Goal: Information Seeking & Learning: Learn about a topic

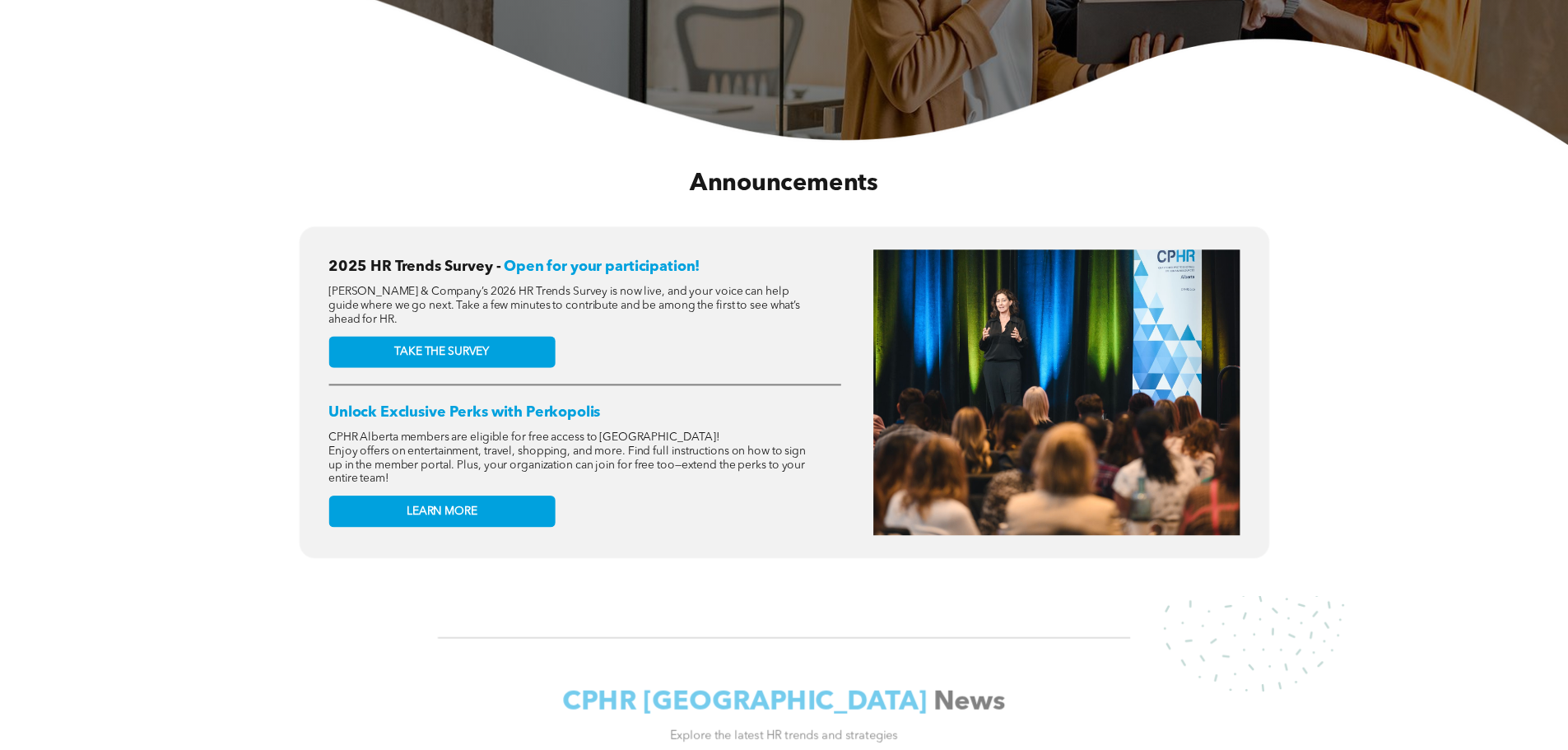
scroll to position [576, 0]
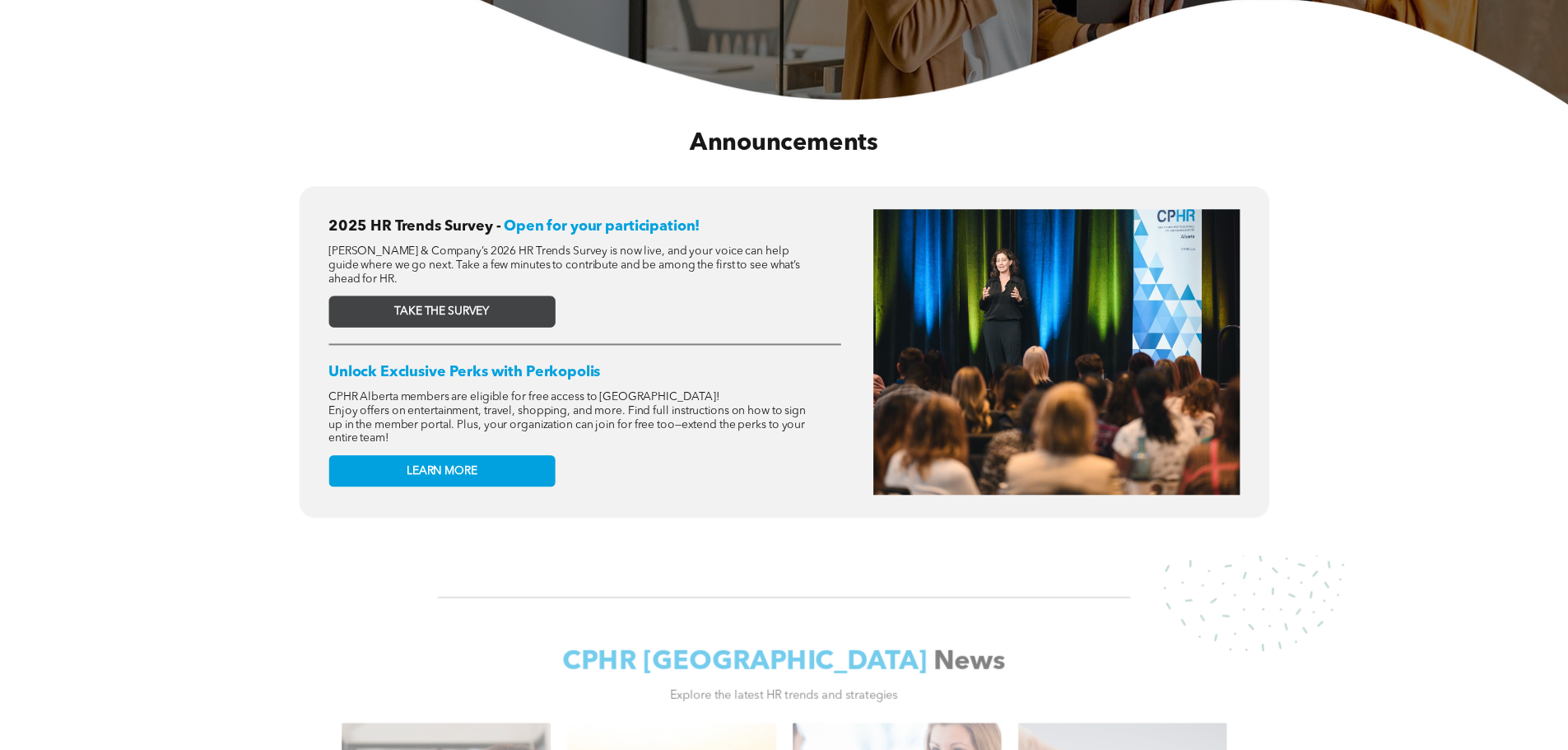
click at [497, 307] on link "TAKE THE SURVEY" at bounding box center [441, 311] width 227 height 32
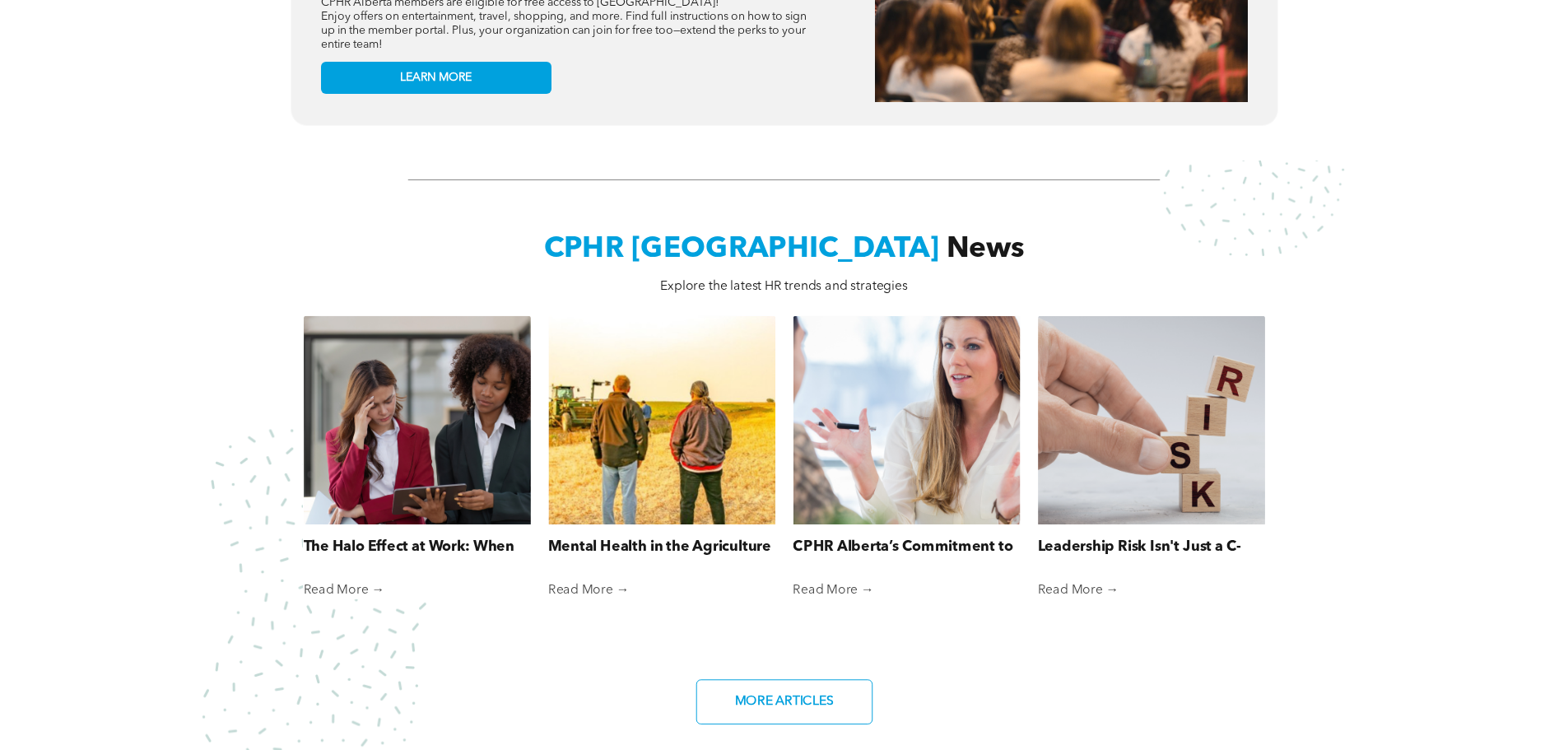
scroll to position [988, 0]
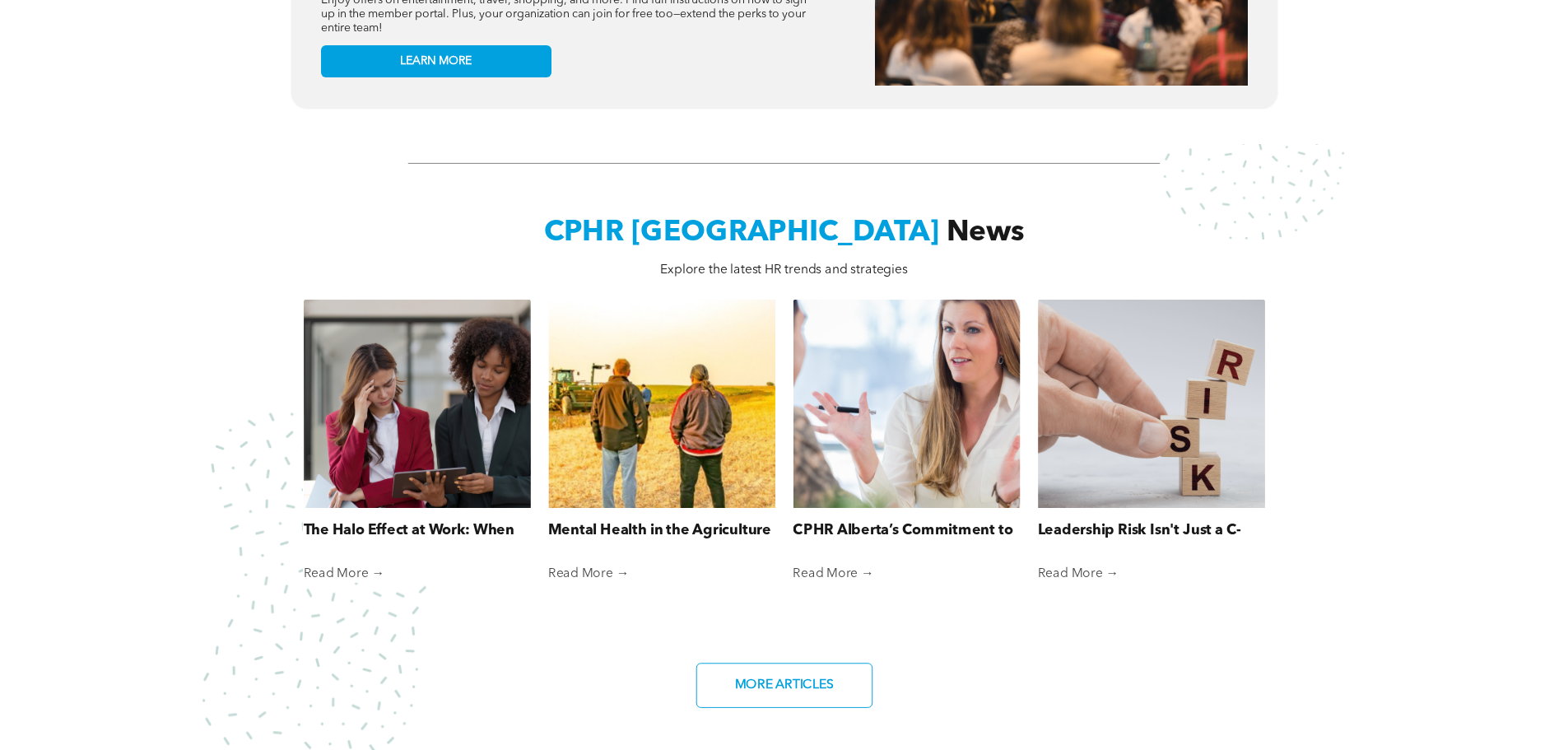
click at [436, 519] on link "The Halo Effect at Work: When First Impressions Cloud Fair Judgment" at bounding box center [418, 529] width 227 height 21
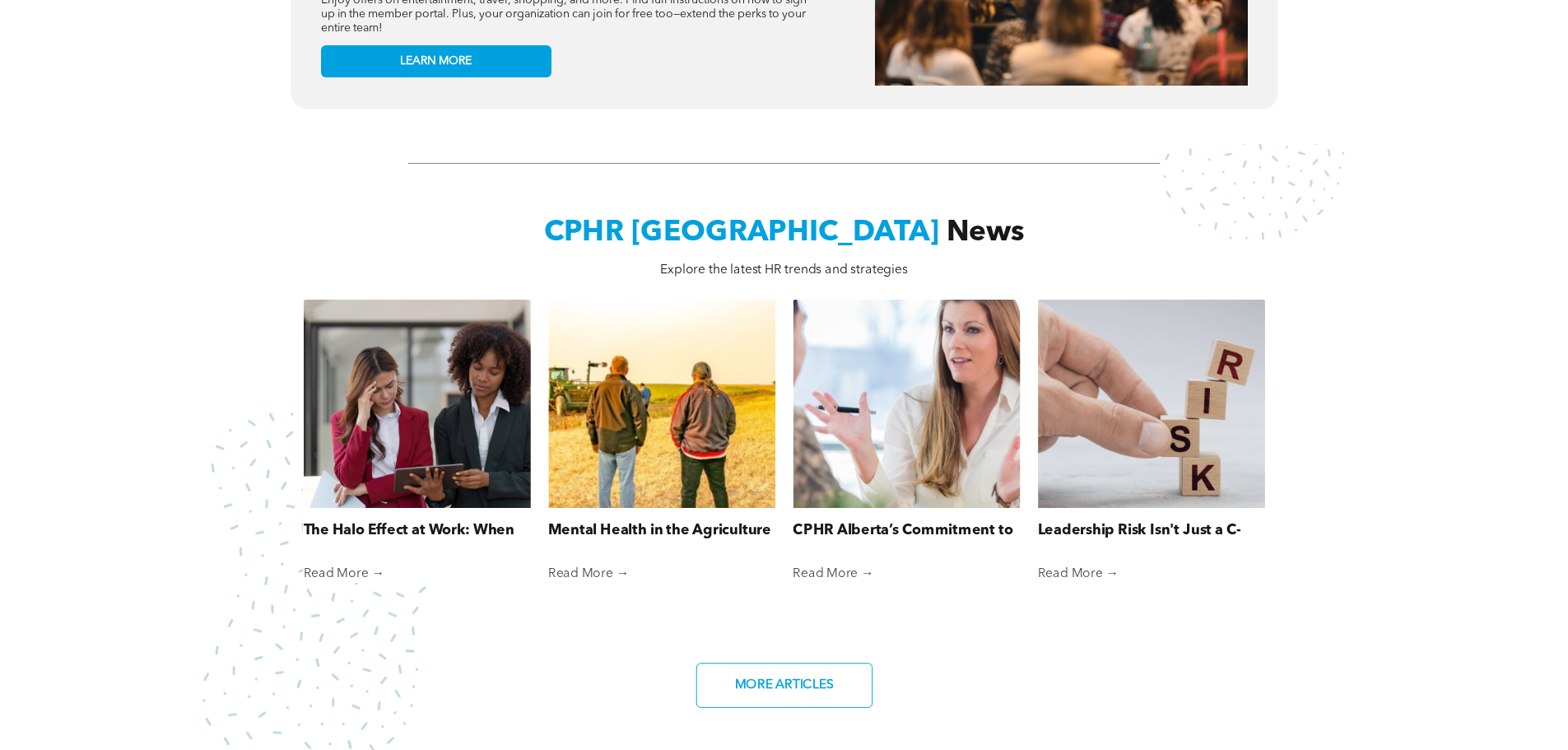
click at [722, 487] on div at bounding box center [662, 403] width 241 height 222
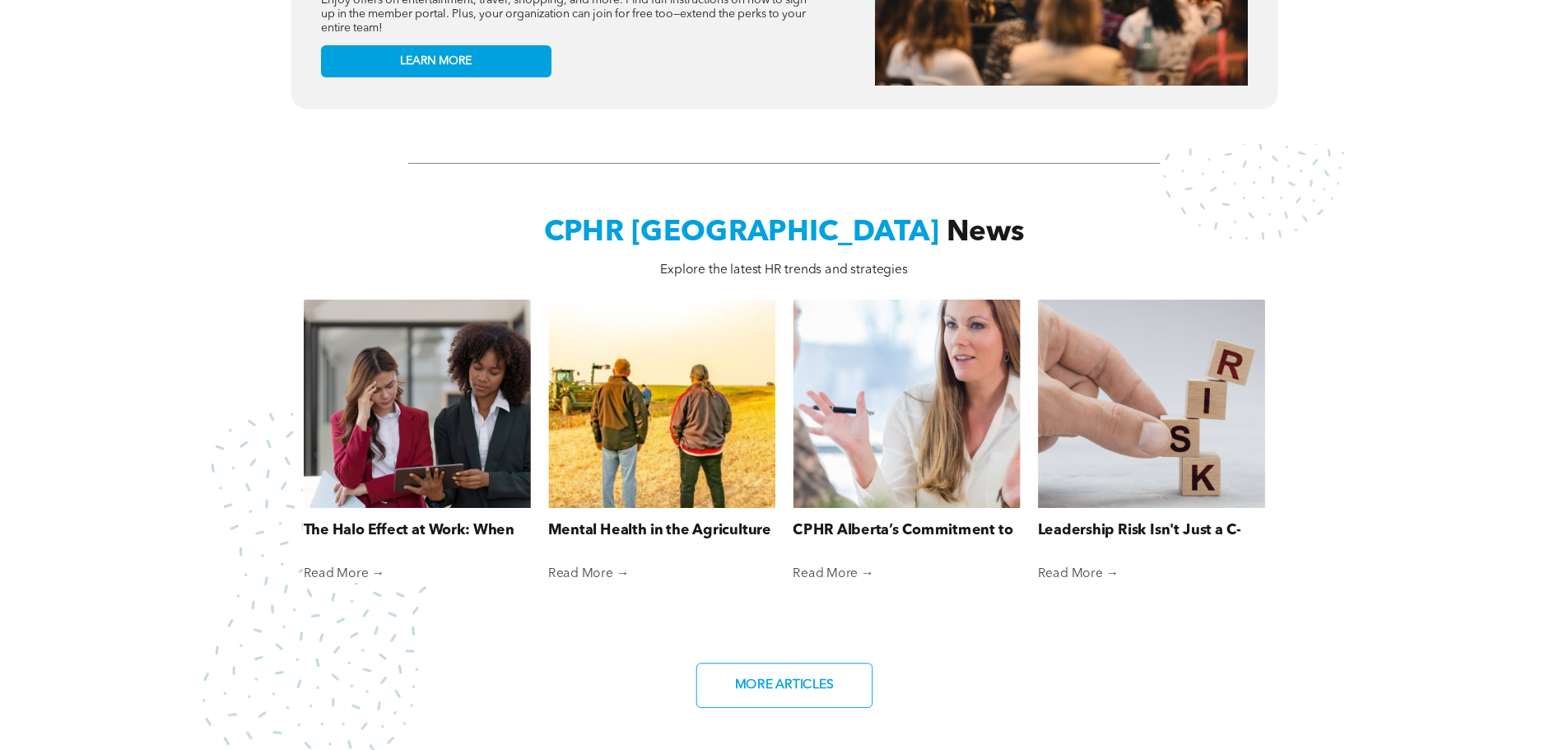
click at [891, 451] on div at bounding box center [906, 403] width 241 height 222
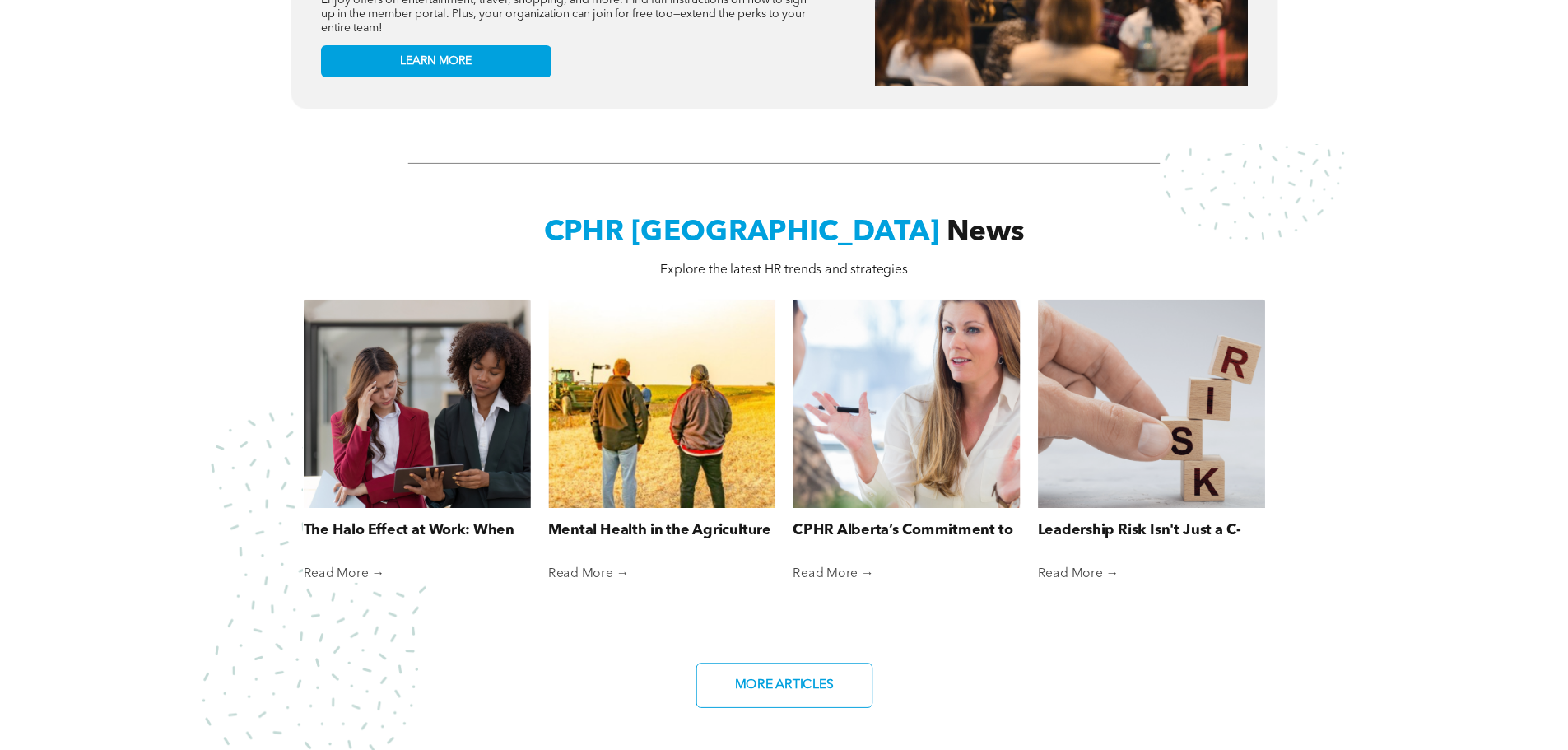
click at [1136, 443] on div at bounding box center [1151, 403] width 241 height 222
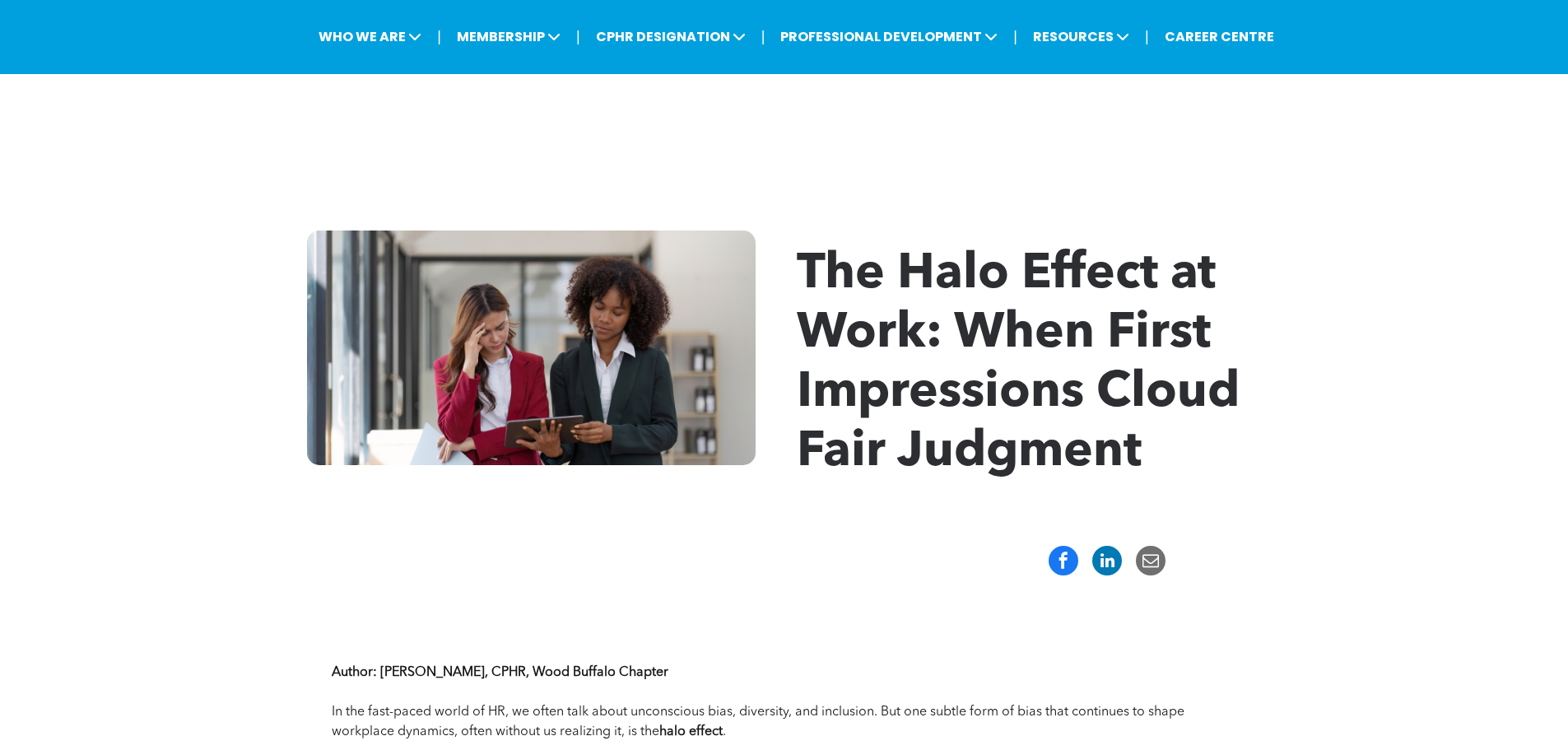
scroll to position [82, 0]
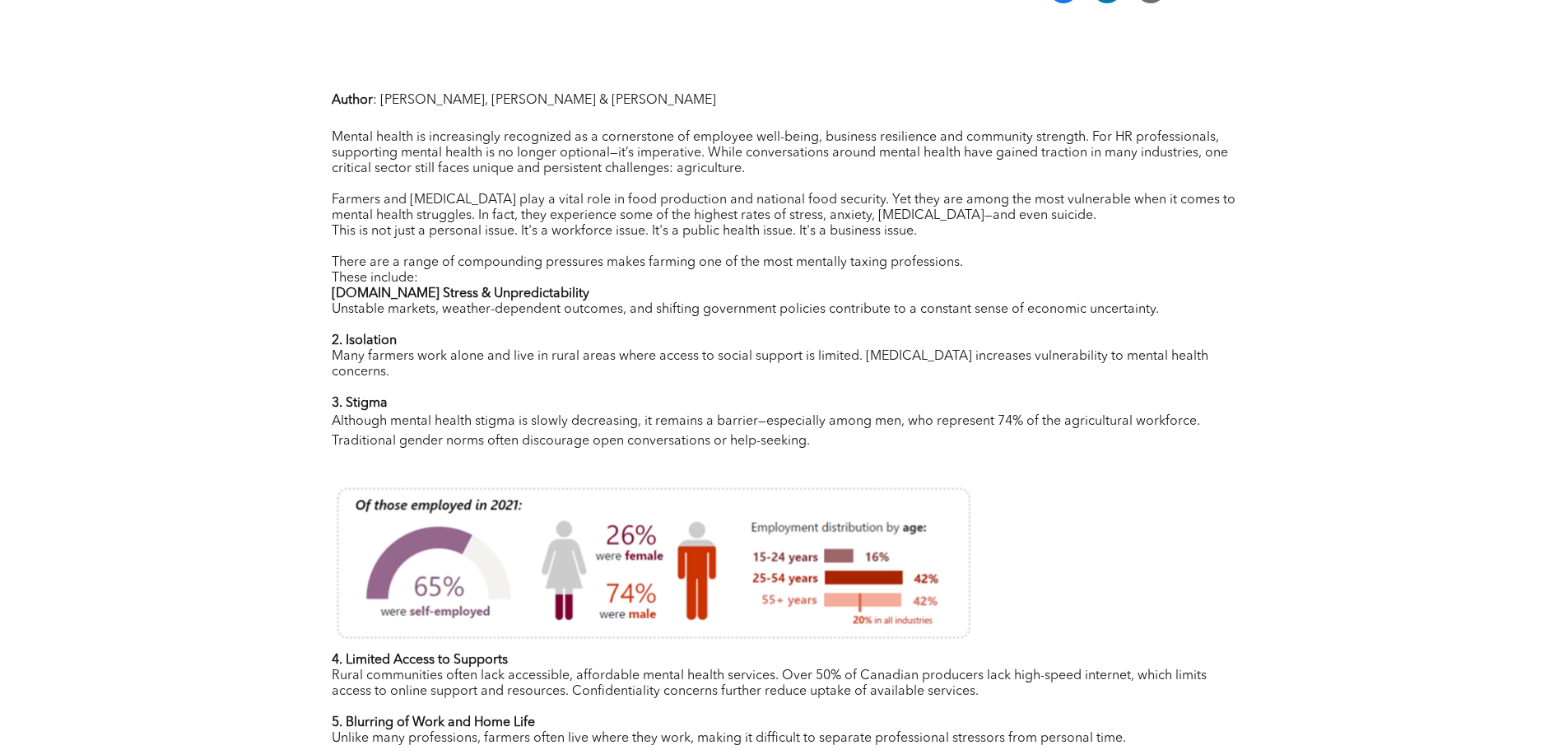
scroll to position [659, 0]
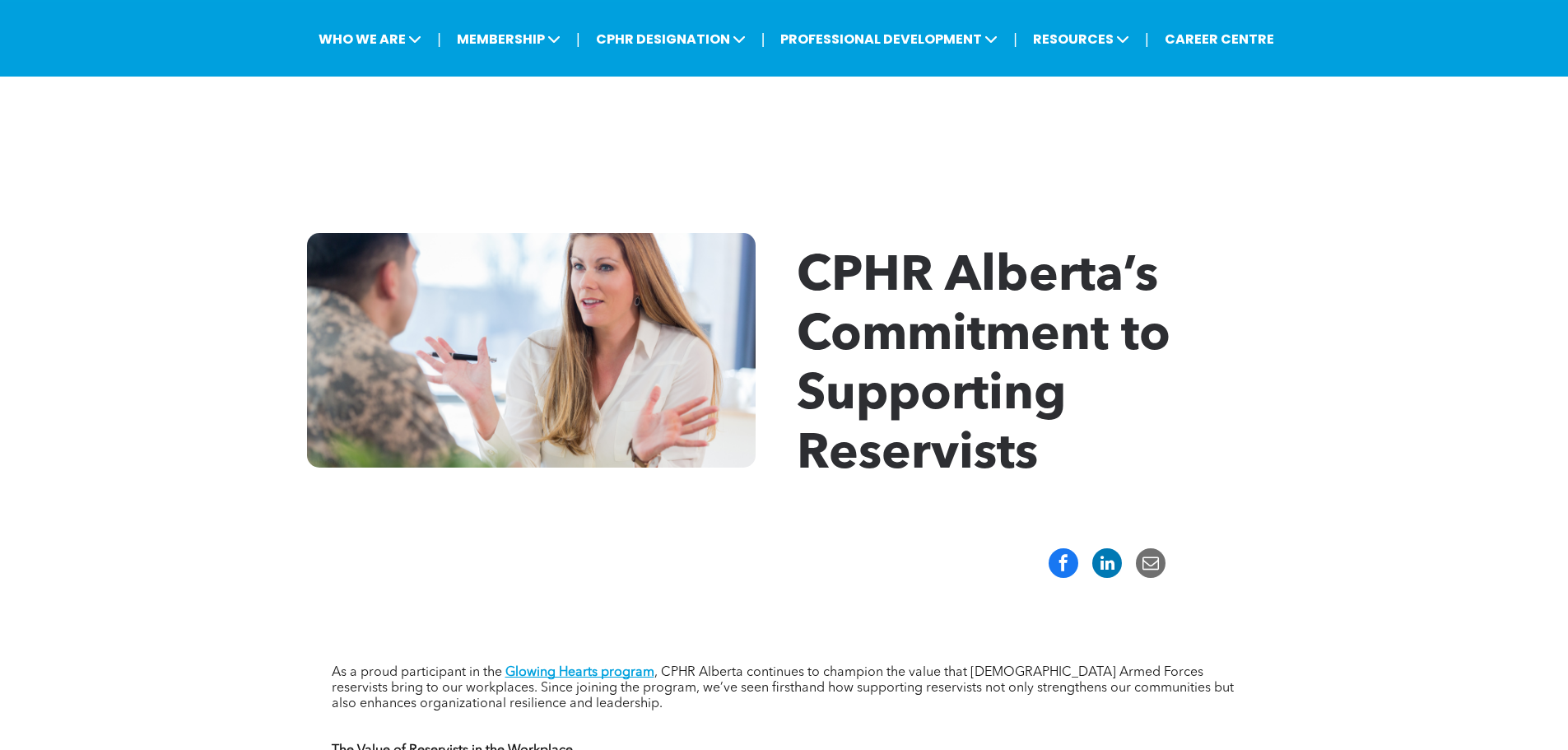
scroll to position [247, 0]
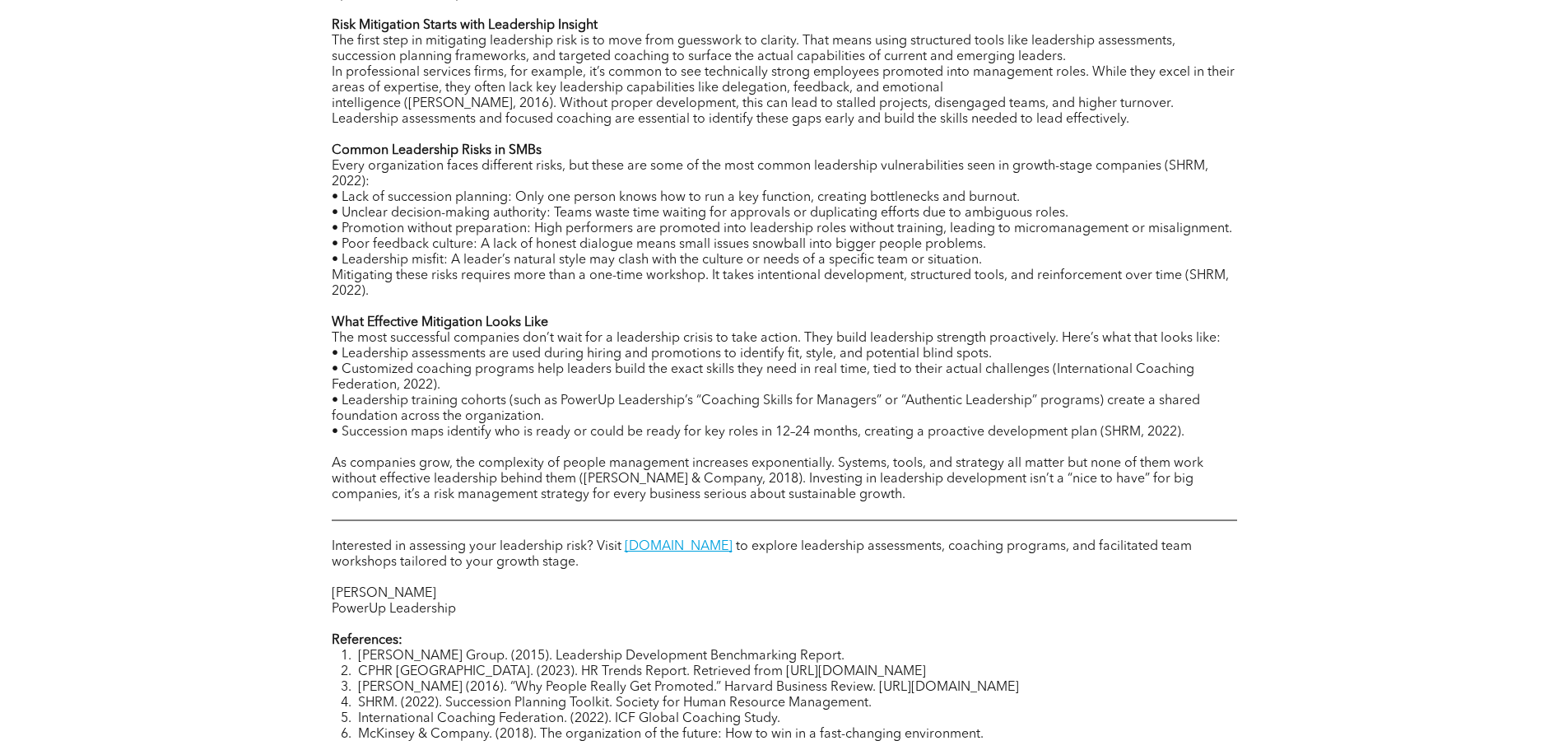
scroll to position [741, 0]
